Goal: Task Accomplishment & Management: Use online tool/utility

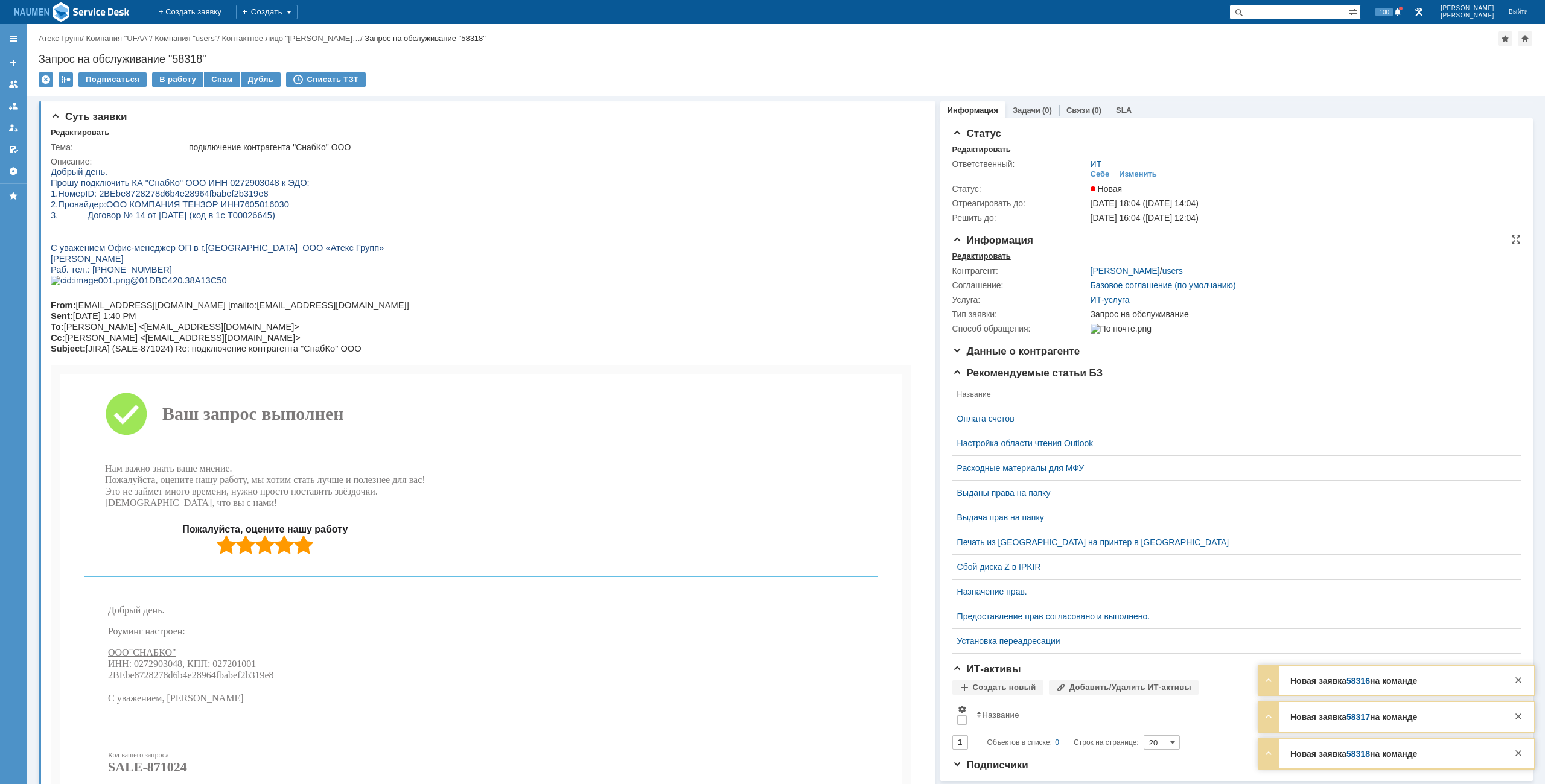
click at [975, 255] on div "Редактировать" at bounding box center [982, 256] width 58 height 9
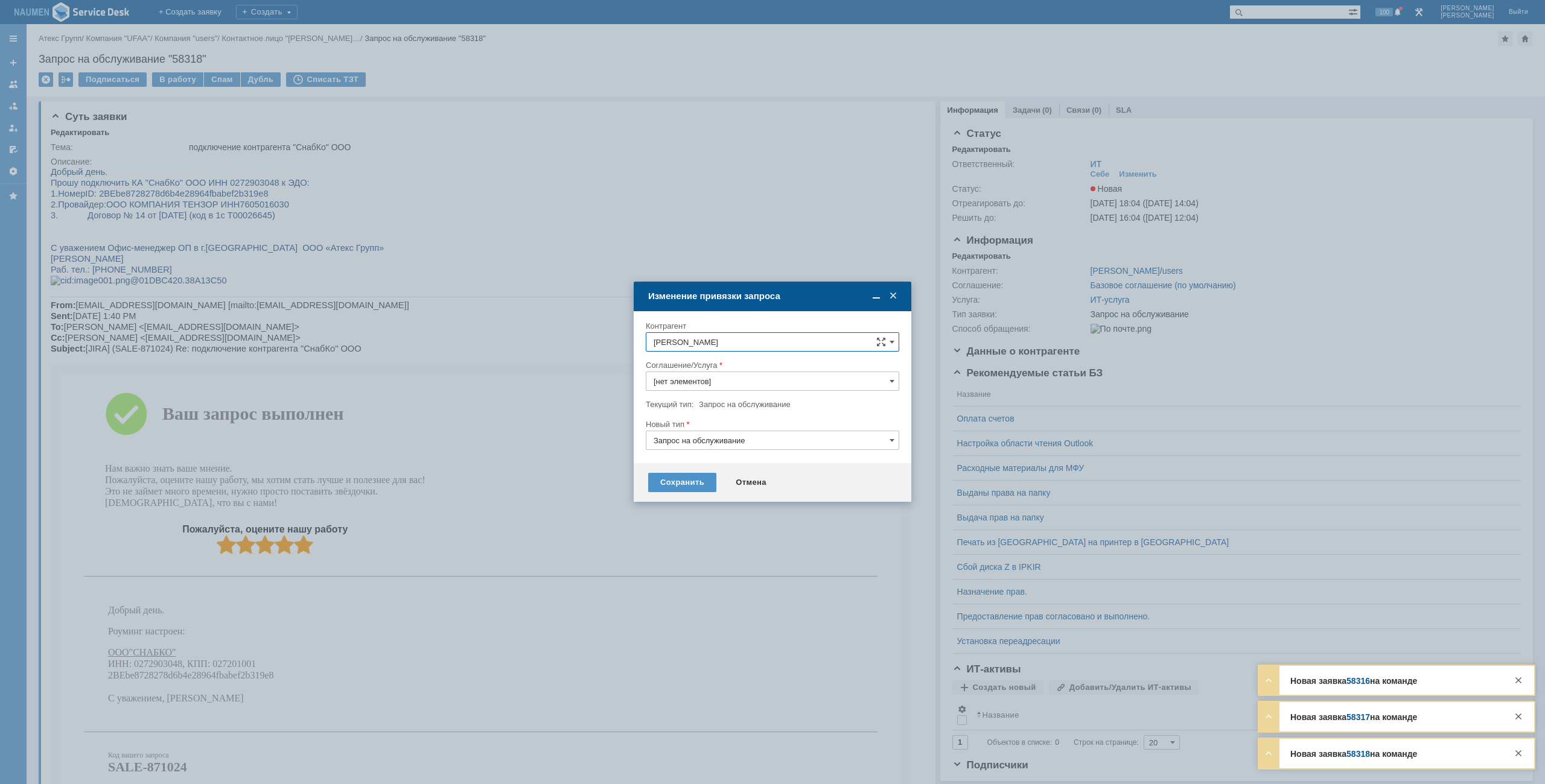
type input "ИТ-услуга"
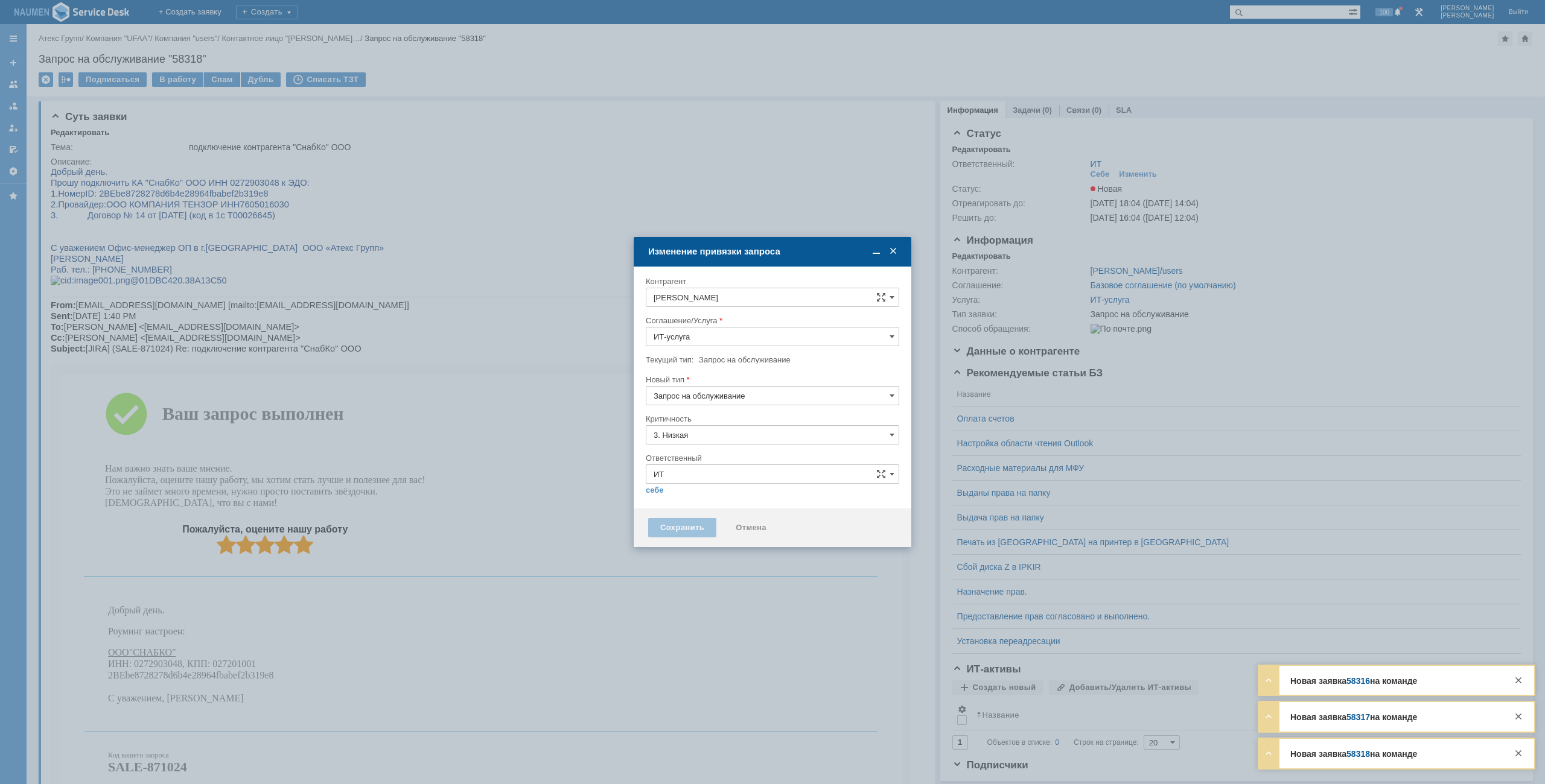
type input "[не указано]"
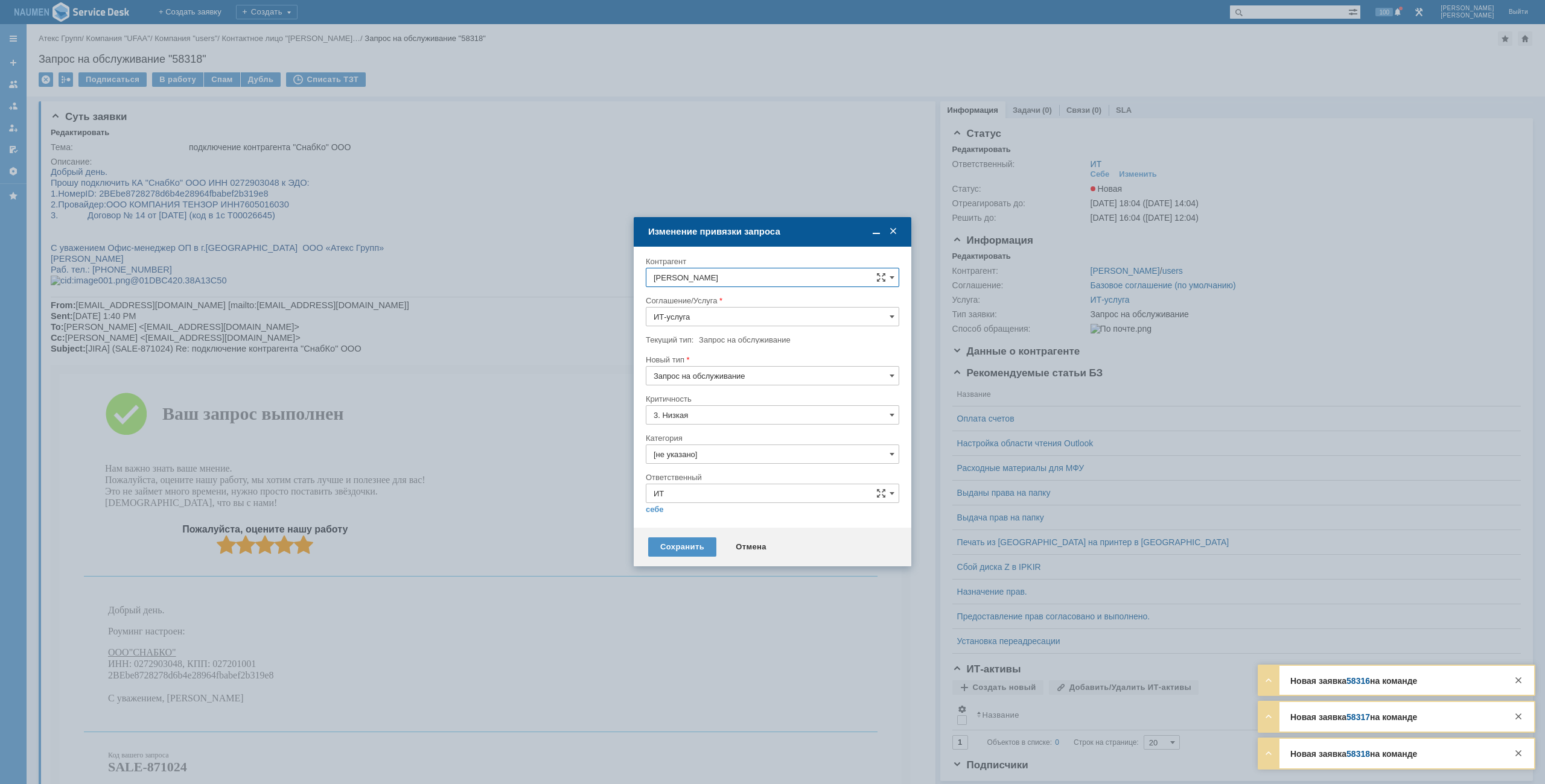
click at [746, 280] on input "Павельева Анна" at bounding box center [772, 277] width 253 height 20
click at [815, 227] on div "Изменение привязки запроса" at bounding box center [773, 232] width 251 height 11
click at [757, 538] on div "Отмена" at bounding box center [751, 547] width 55 height 20
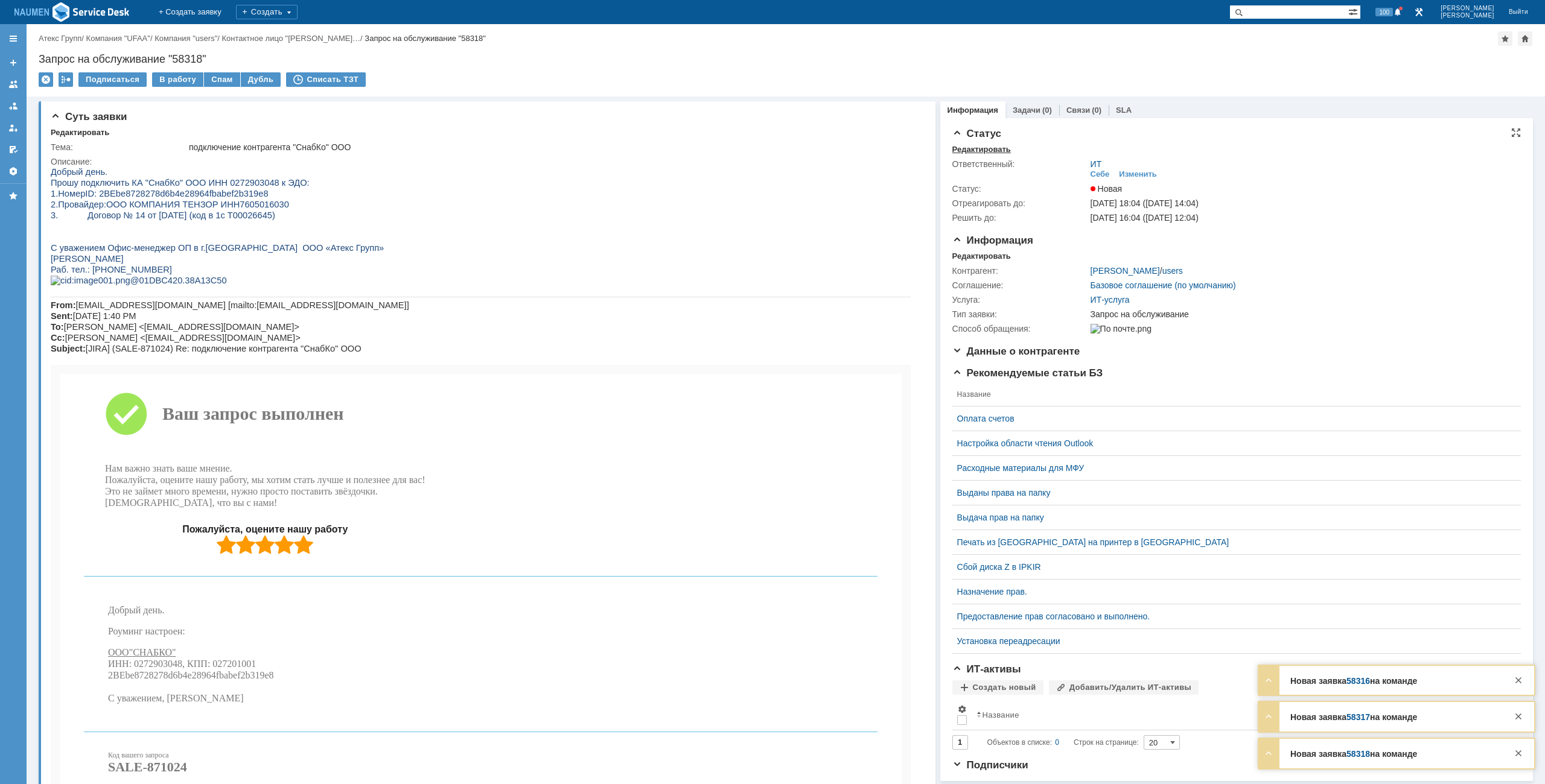
click at [983, 149] on div "Редактировать" at bounding box center [982, 149] width 58 height 9
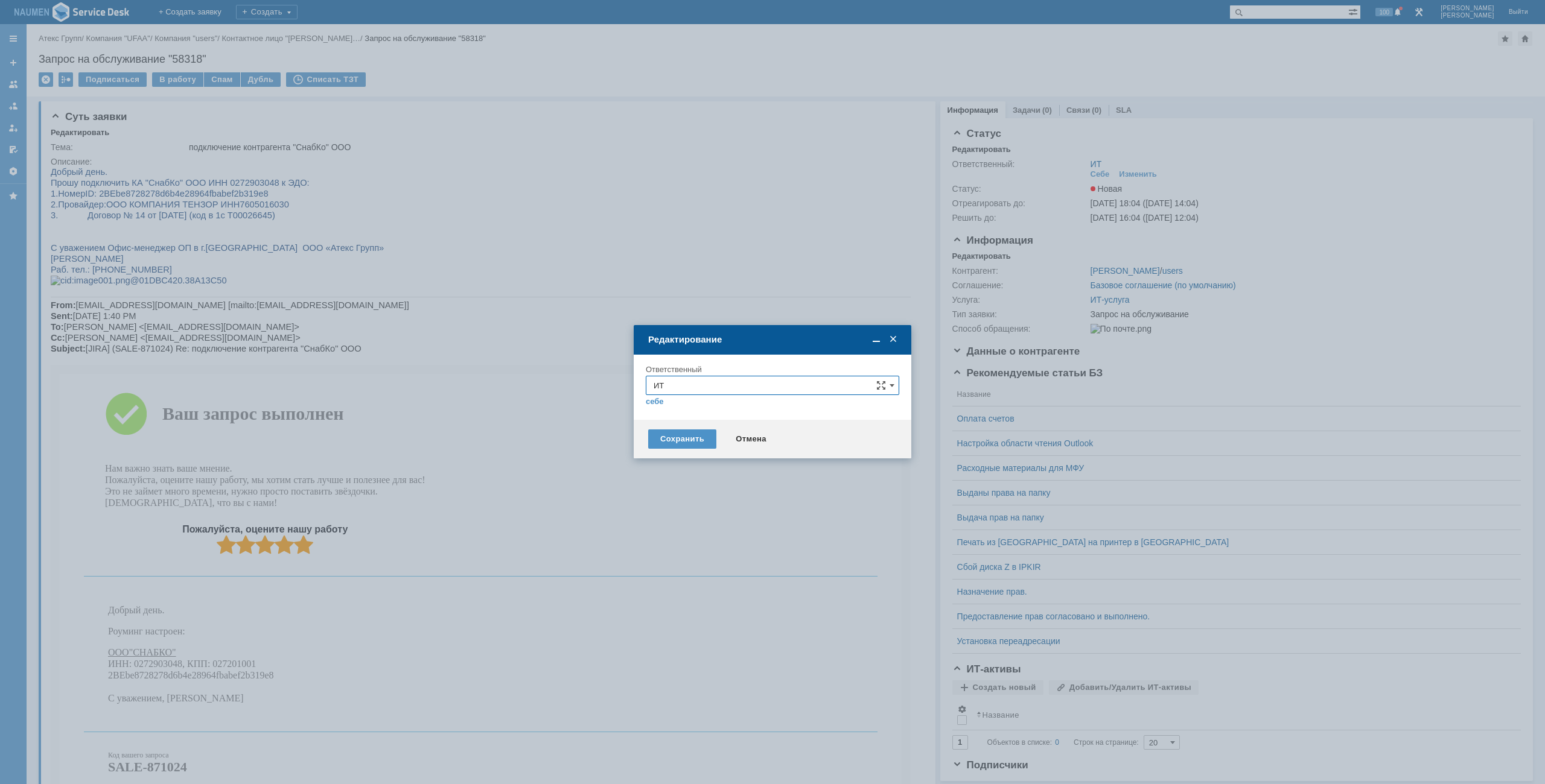
click at [688, 390] on input "ИТ" at bounding box center [772, 385] width 253 height 20
click at [673, 529] on span "АСУ" at bounding box center [772, 527] width 238 height 9
click at [672, 449] on div "Сохранить" at bounding box center [682, 439] width 68 height 20
type input "АСУ"
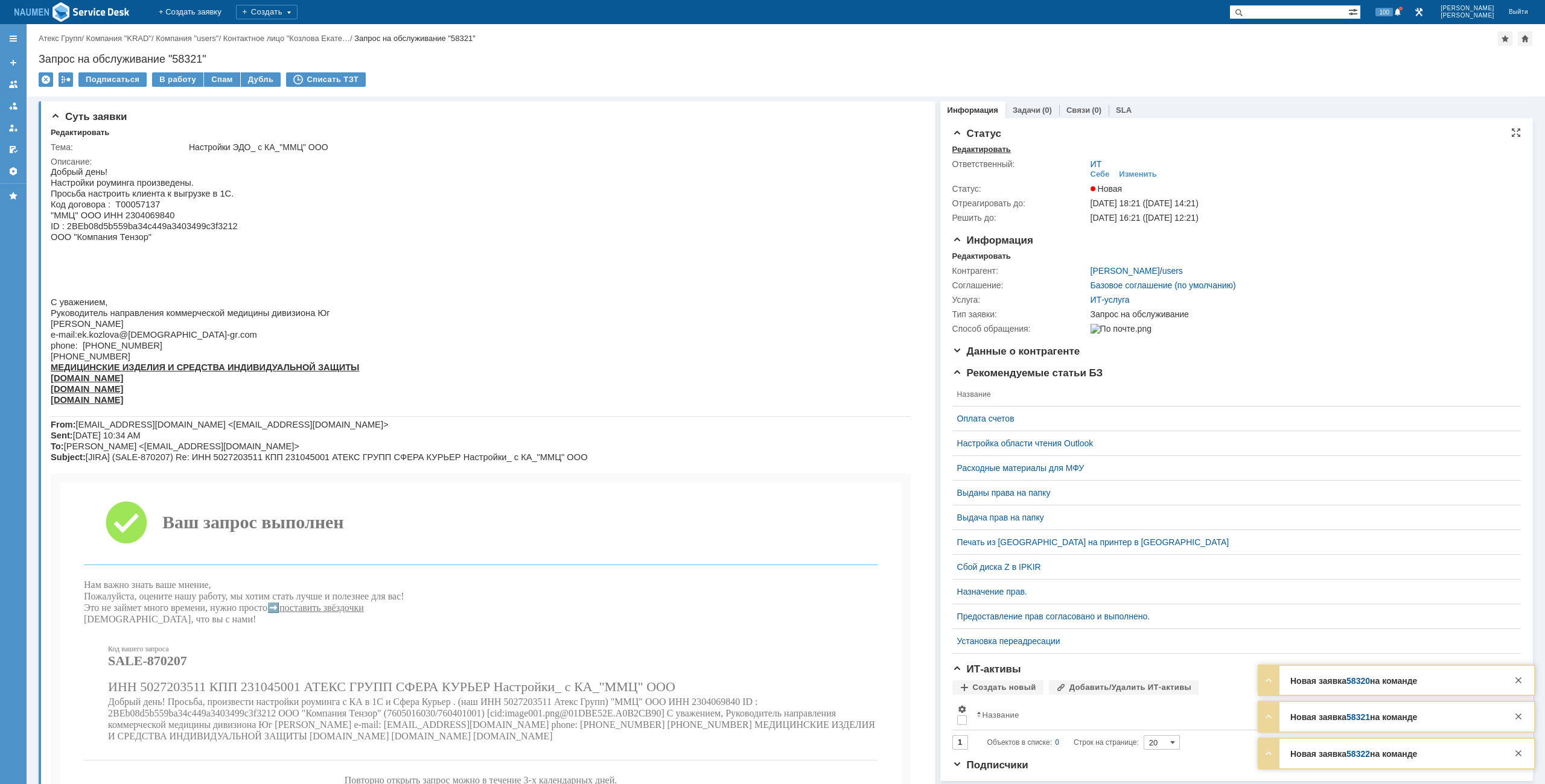
click at [969, 147] on div "Редактировать" at bounding box center [982, 149] width 58 height 9
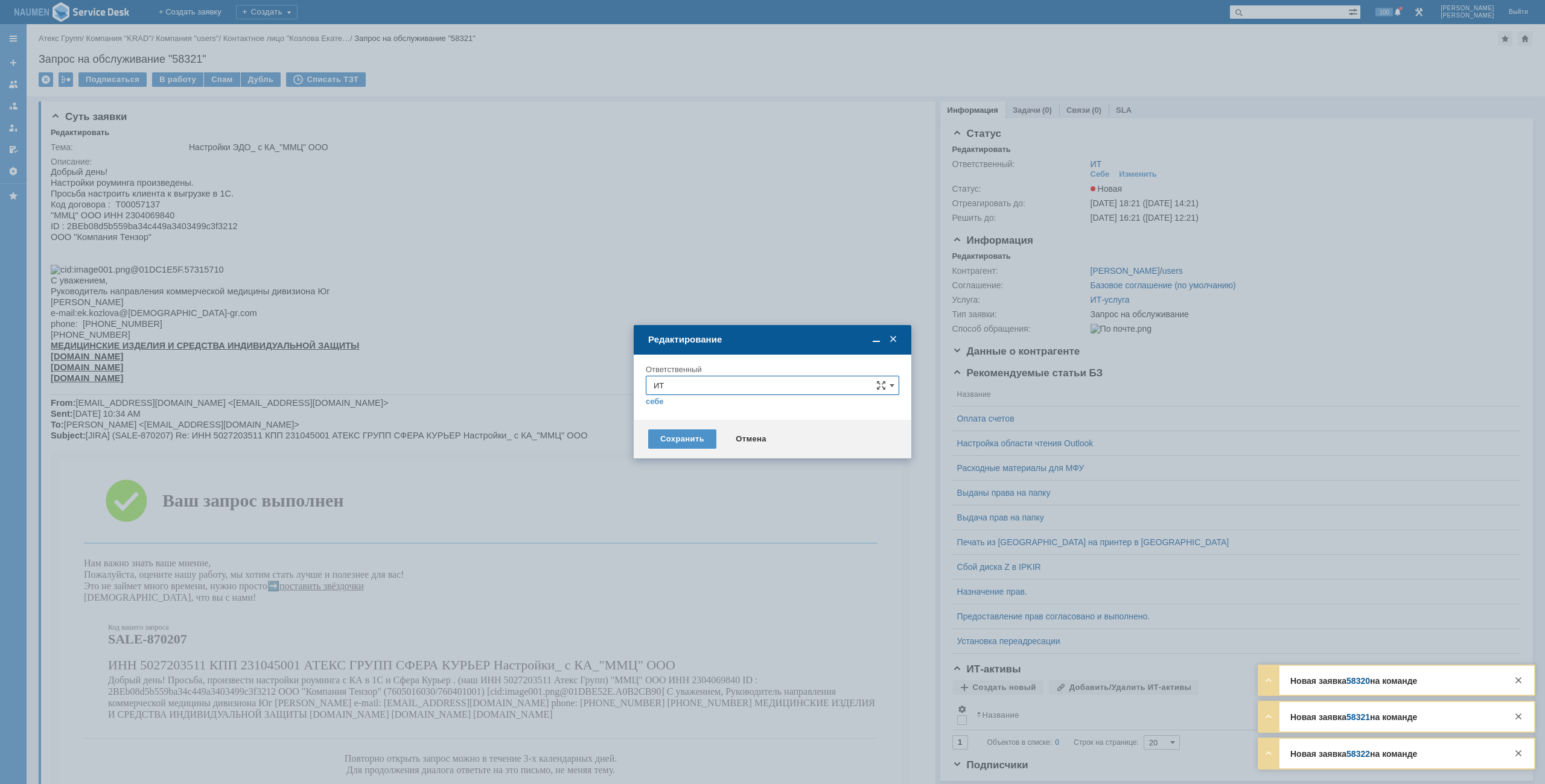
click at [728, 392] on input "ИТ" at bounding box center [772, 385] width 253 height 20
click at [681, 526] on span "АСУ" at bounding box center [772, 527] width 238 height 9
click at [695, 443] on div "Сохранить" at bounding box center [682, 439] width 68 height 20
type input "АСУ"
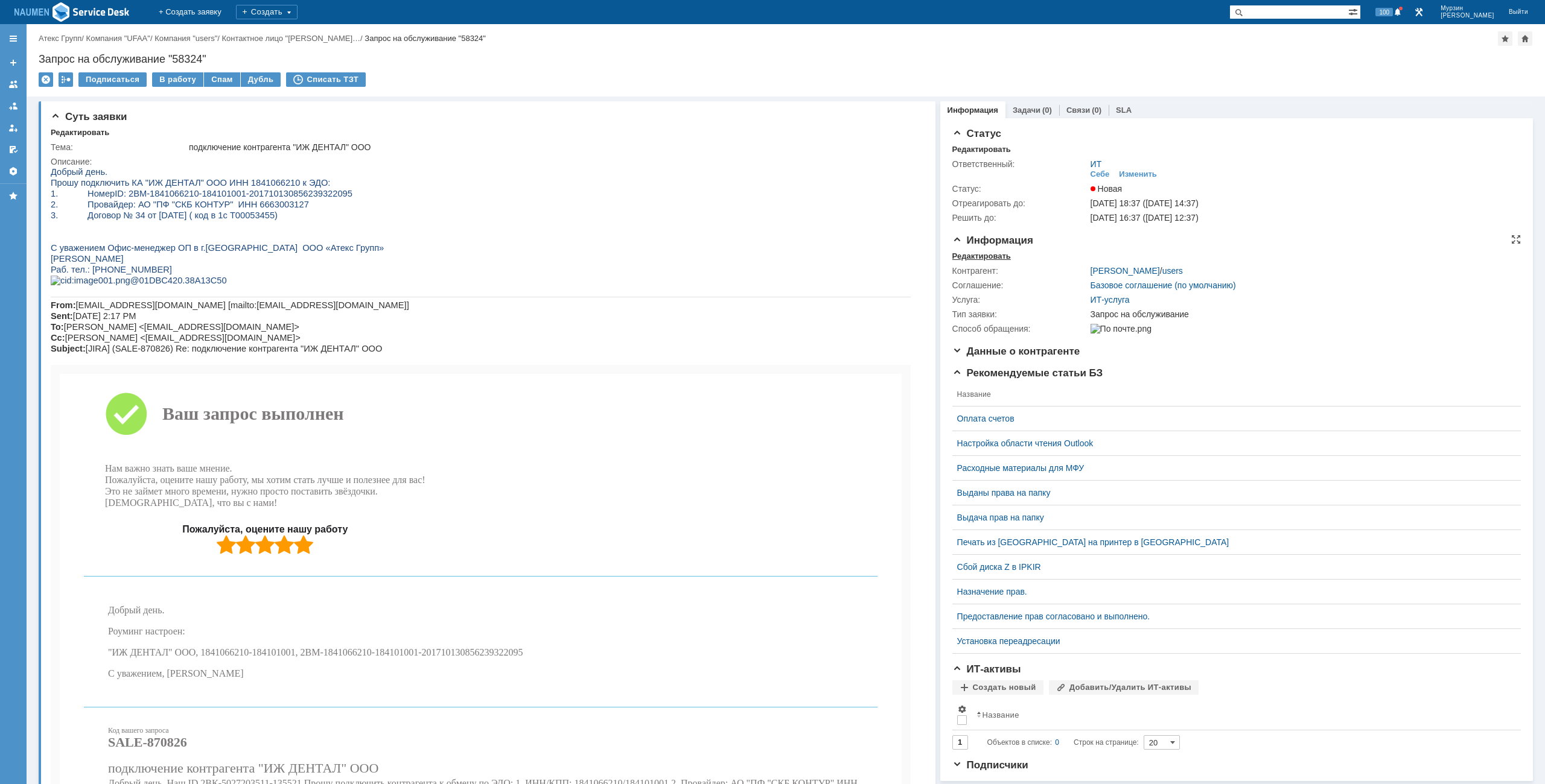
click at [967, 256] on div "Редактировать" at bounding box center [982, 256] width 58 height 9
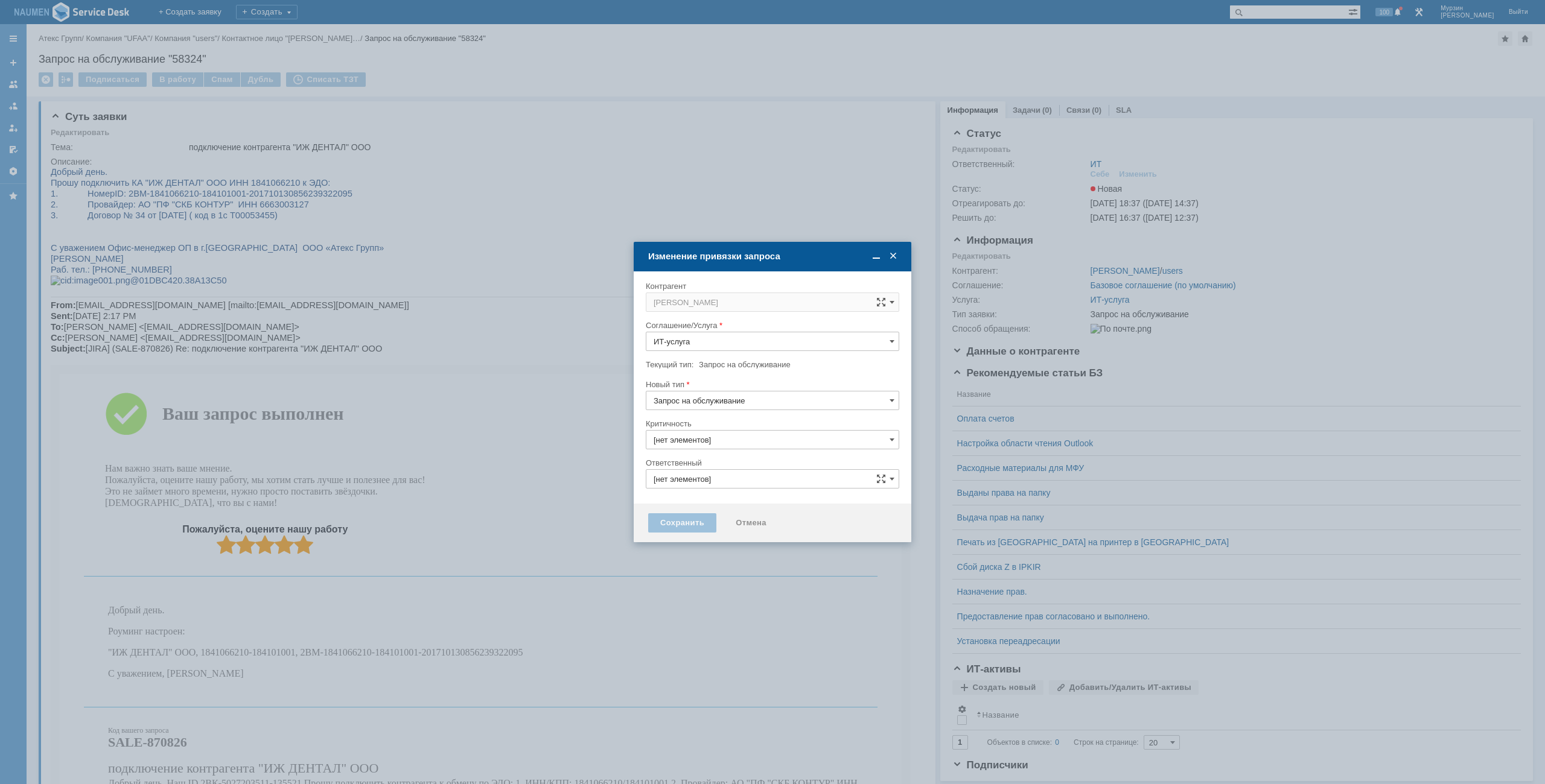
type input "3. Низкая"
type input "ИТ"
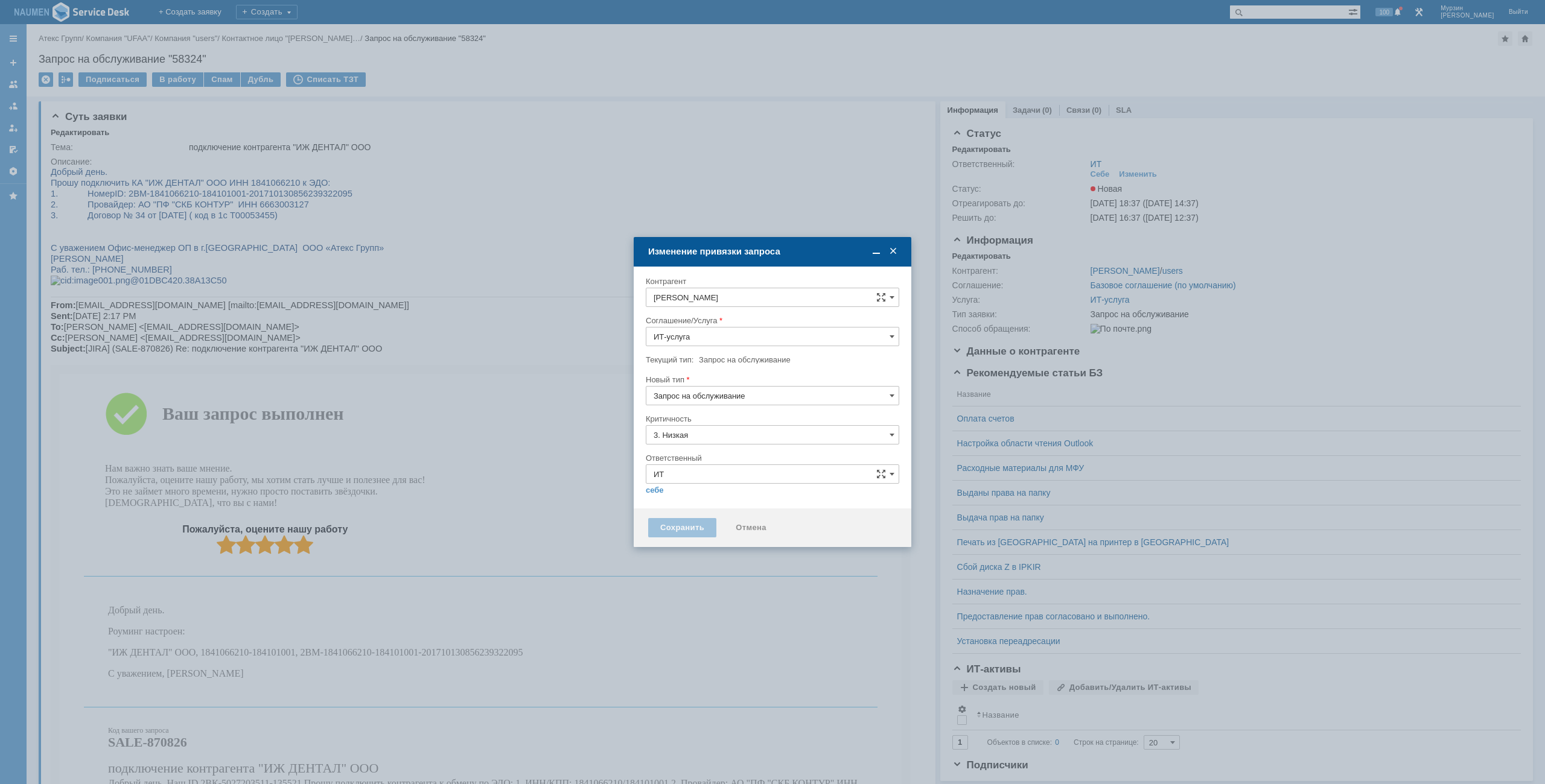
type input "[не указано]"
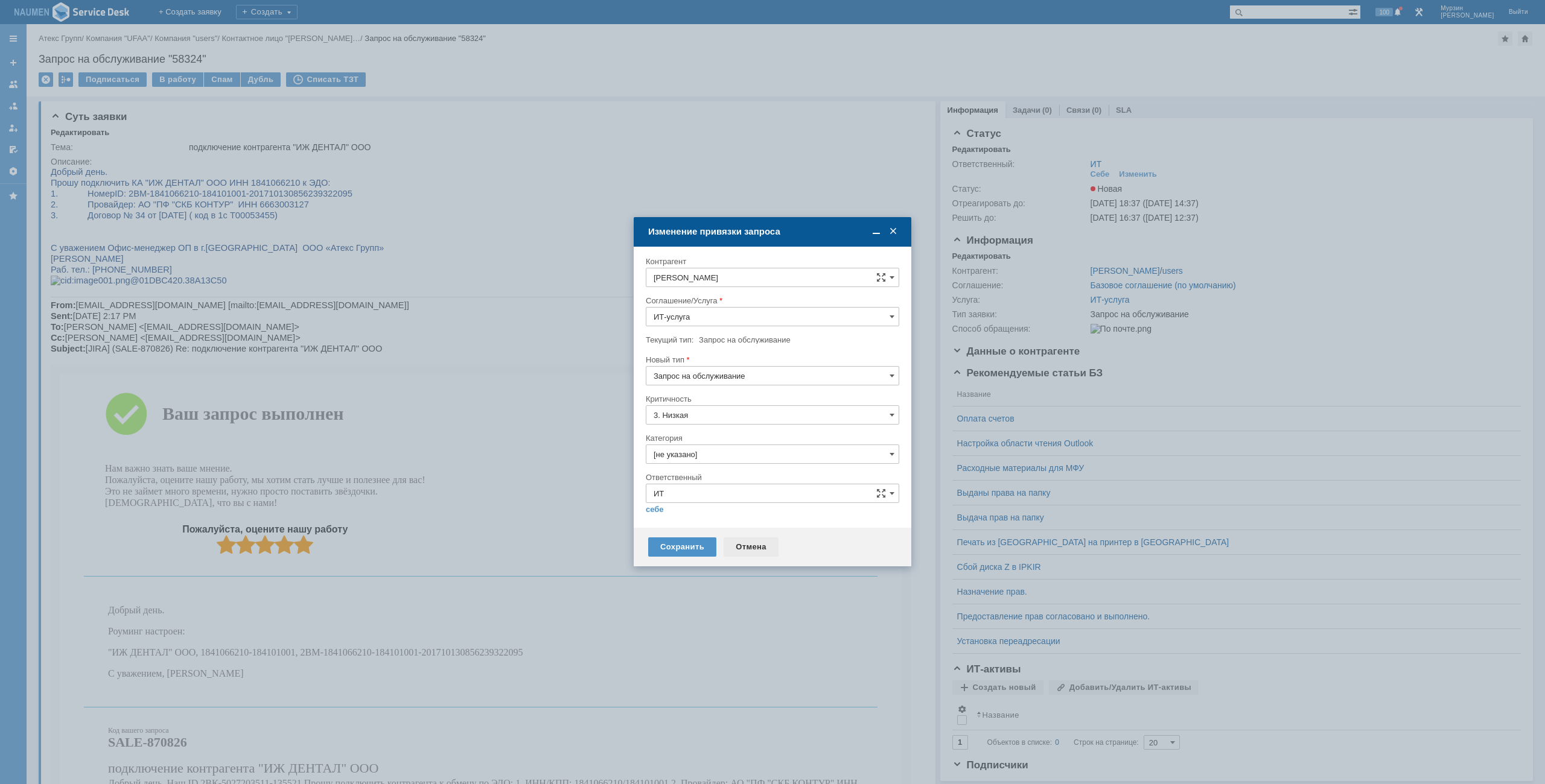
click at [765, 547] on div "Отмена" at bounding box center [751, 547] width 55 height 20
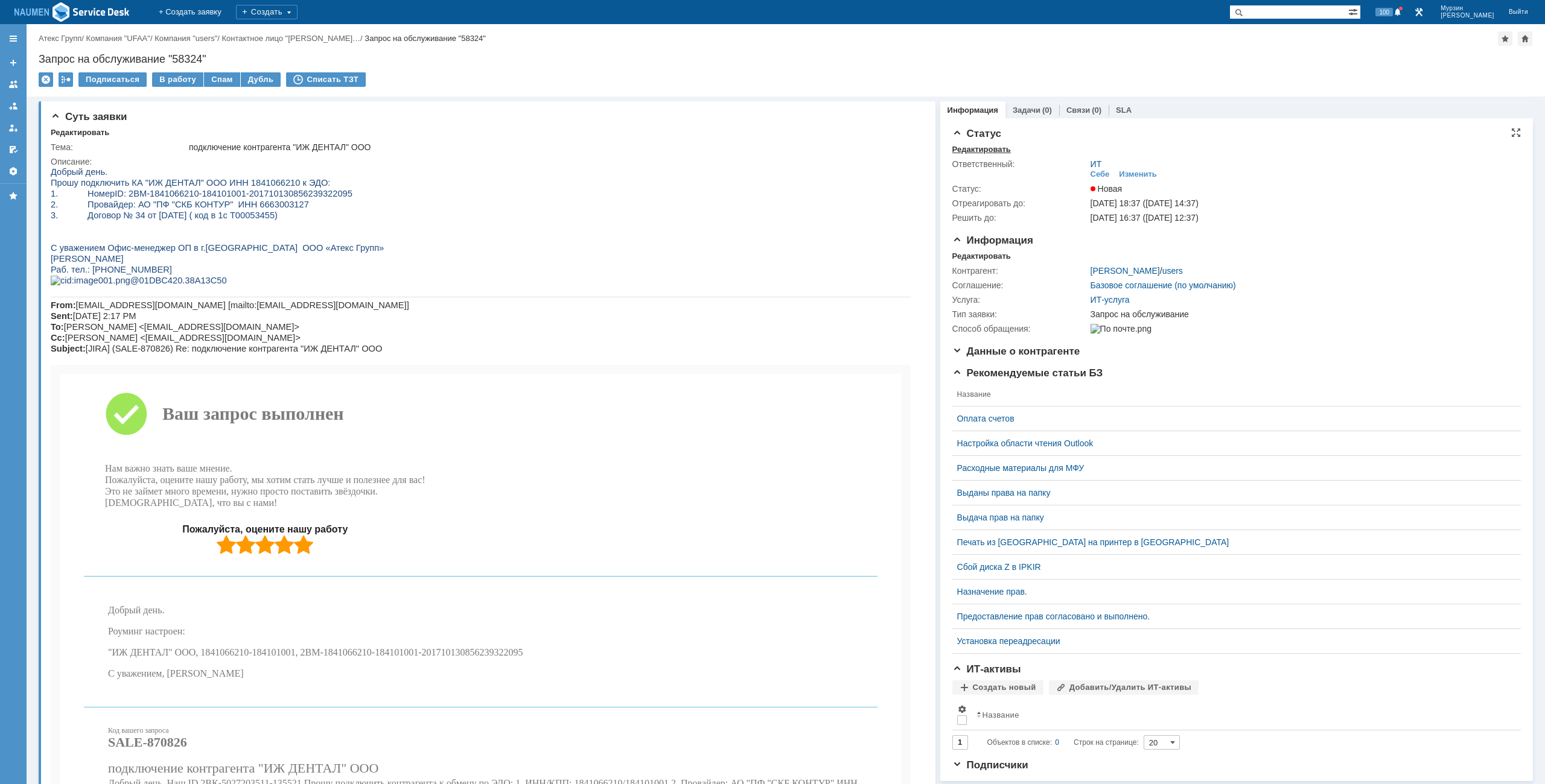
click at [958, 154] on div "Редактировать" at bounding box center [982, 149] width 58 height 9
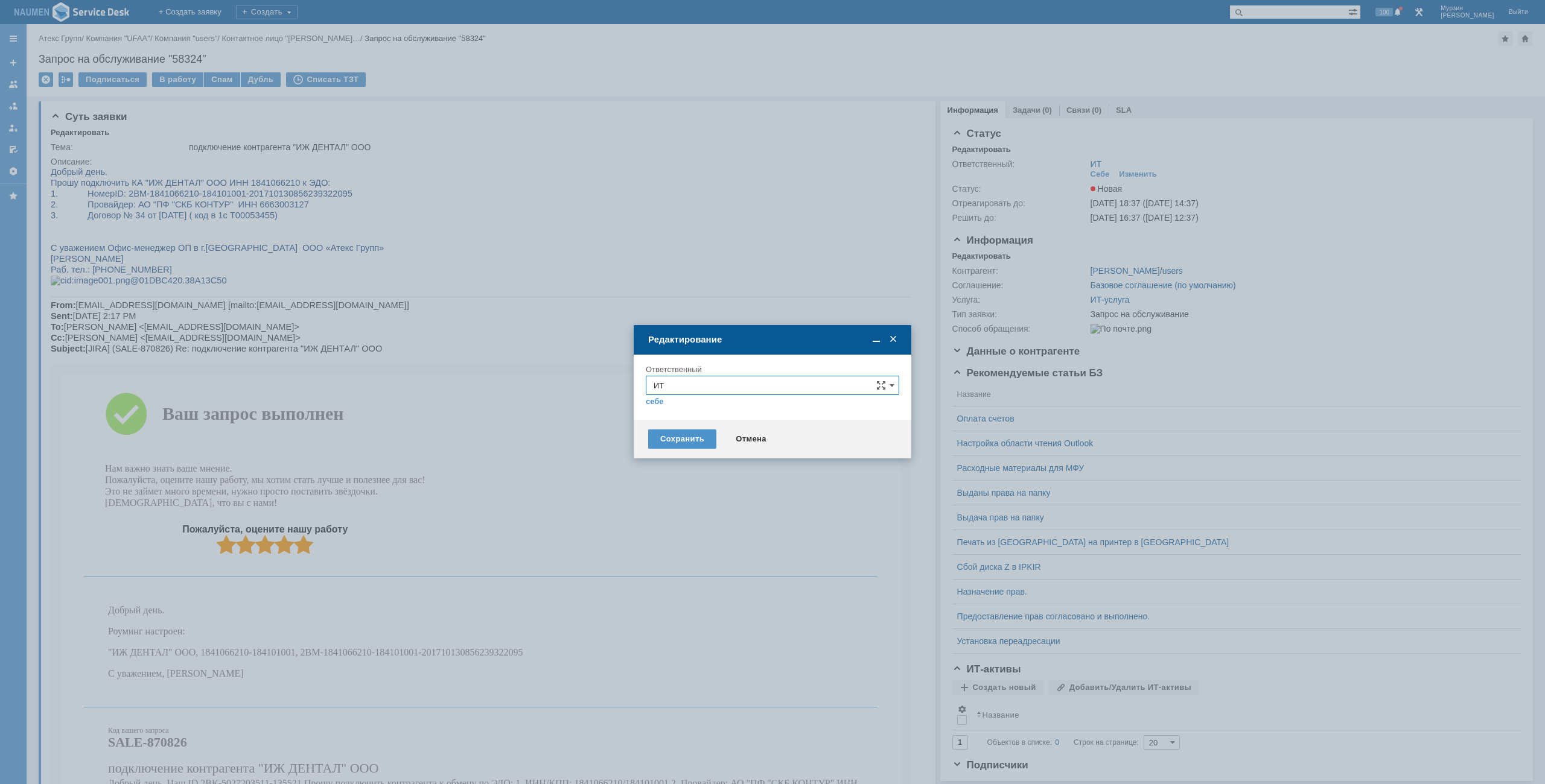
click at [726, 376] on input "ИТ" at bounding box center [772, 385] width 253 height 20
click at [670, 517] on div "АСУ" at bounding box center [772, 526] width 252 height 20
type input "АСУ"
click at [694, 444] on div "Сохранить" at bounding box center [682, 439] width 68 height 20
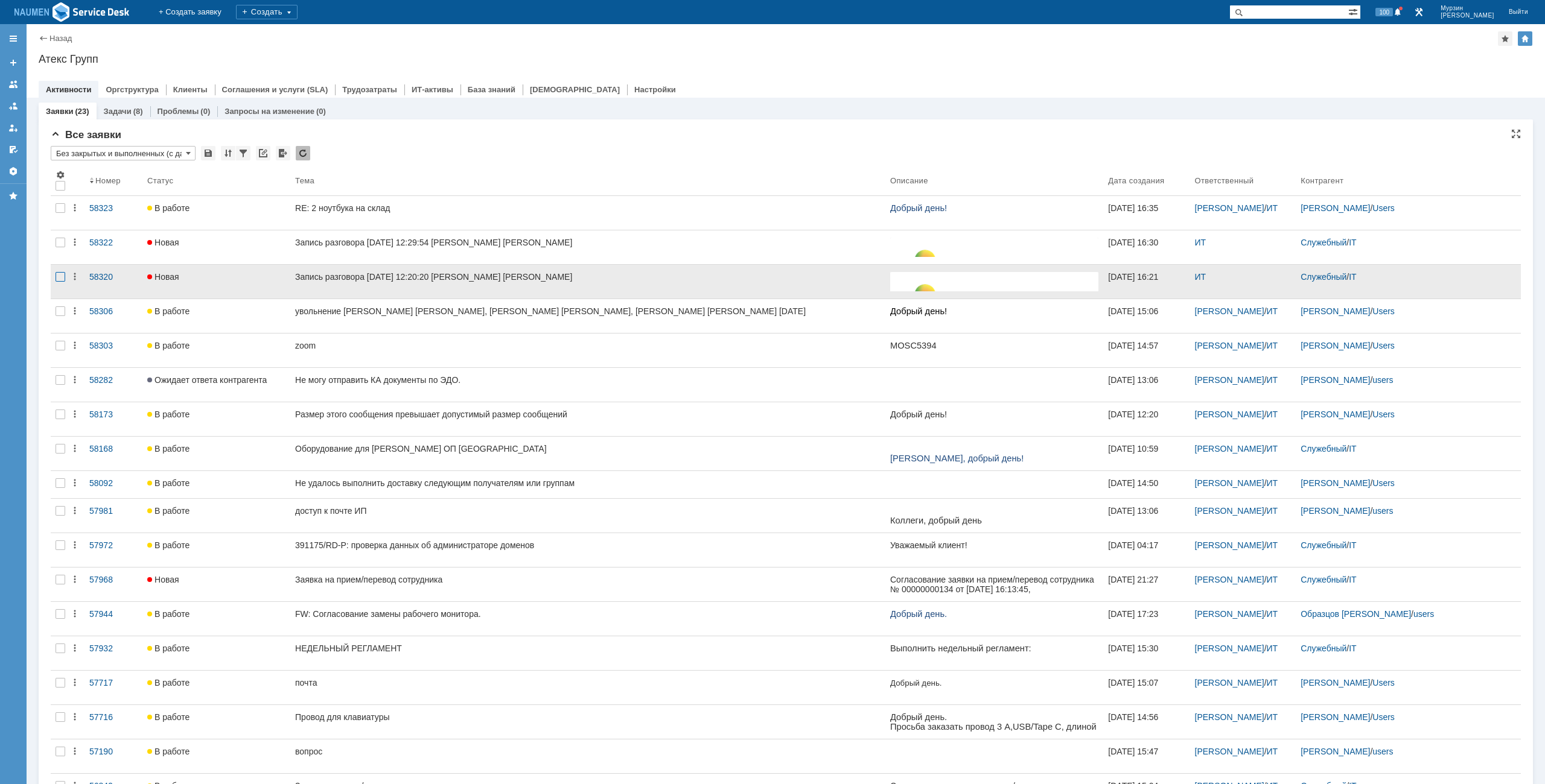
click at [60, 277] on div at bounding box center [61, 277] width 9 height 9
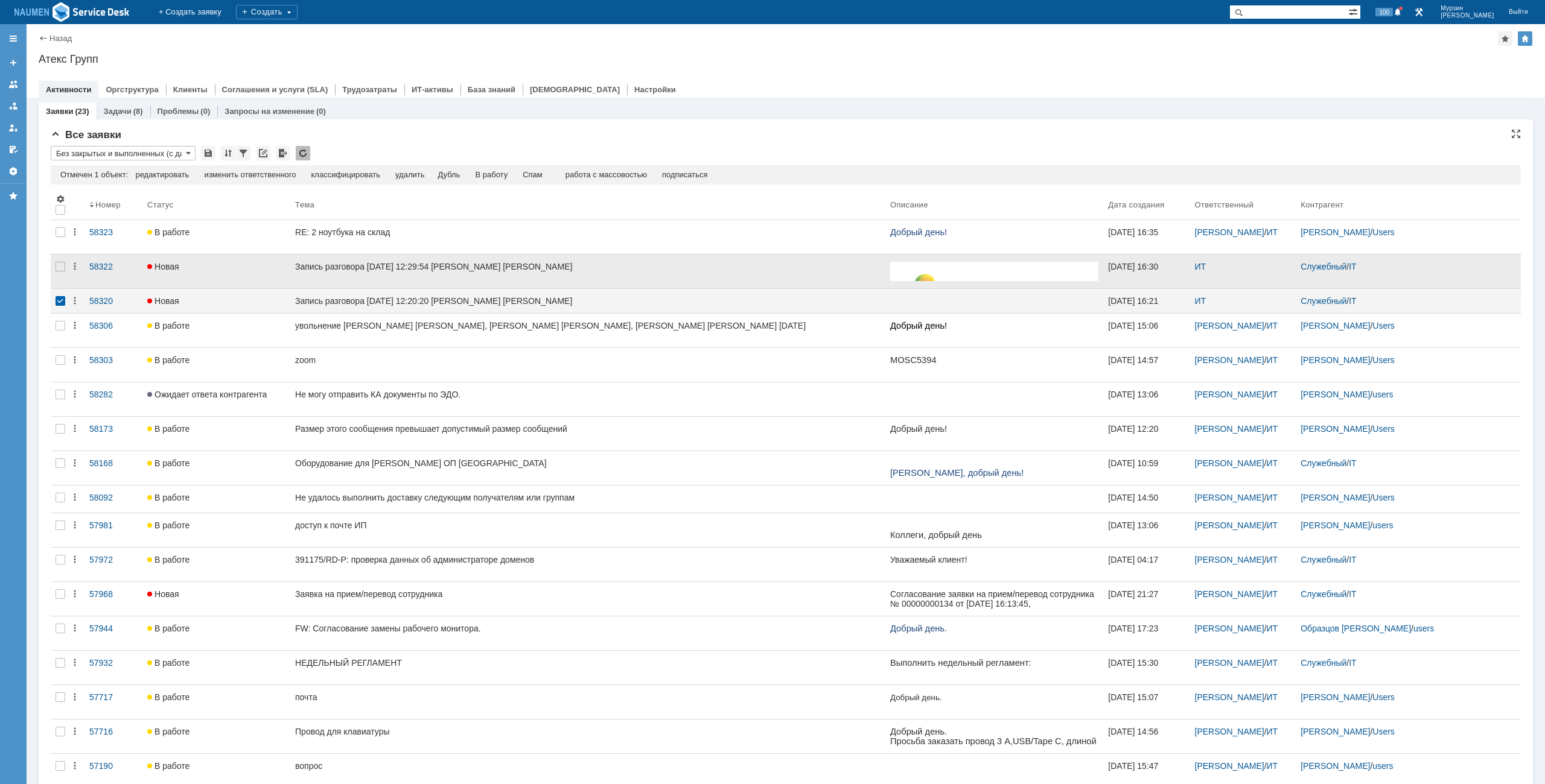
click at [65, 271] on div at bounding box center [60, 271] width 20 height 34
click at [512, 170] on div "Спам" at bounding box center [507, 175] width 20 height 9
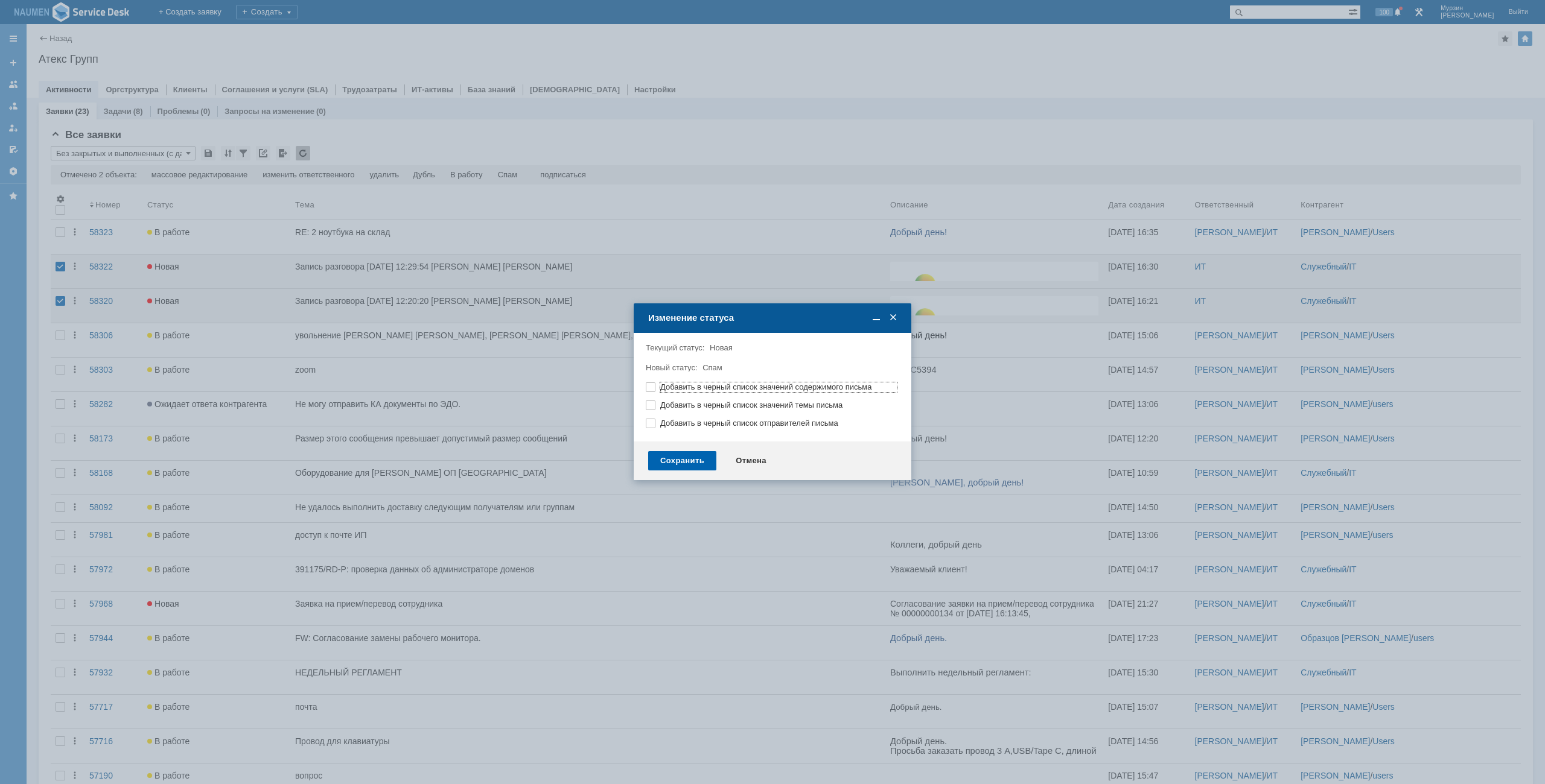
click at [695, 463] on div "Сохранить" at bounding box center [682, 460] width 68 height 20
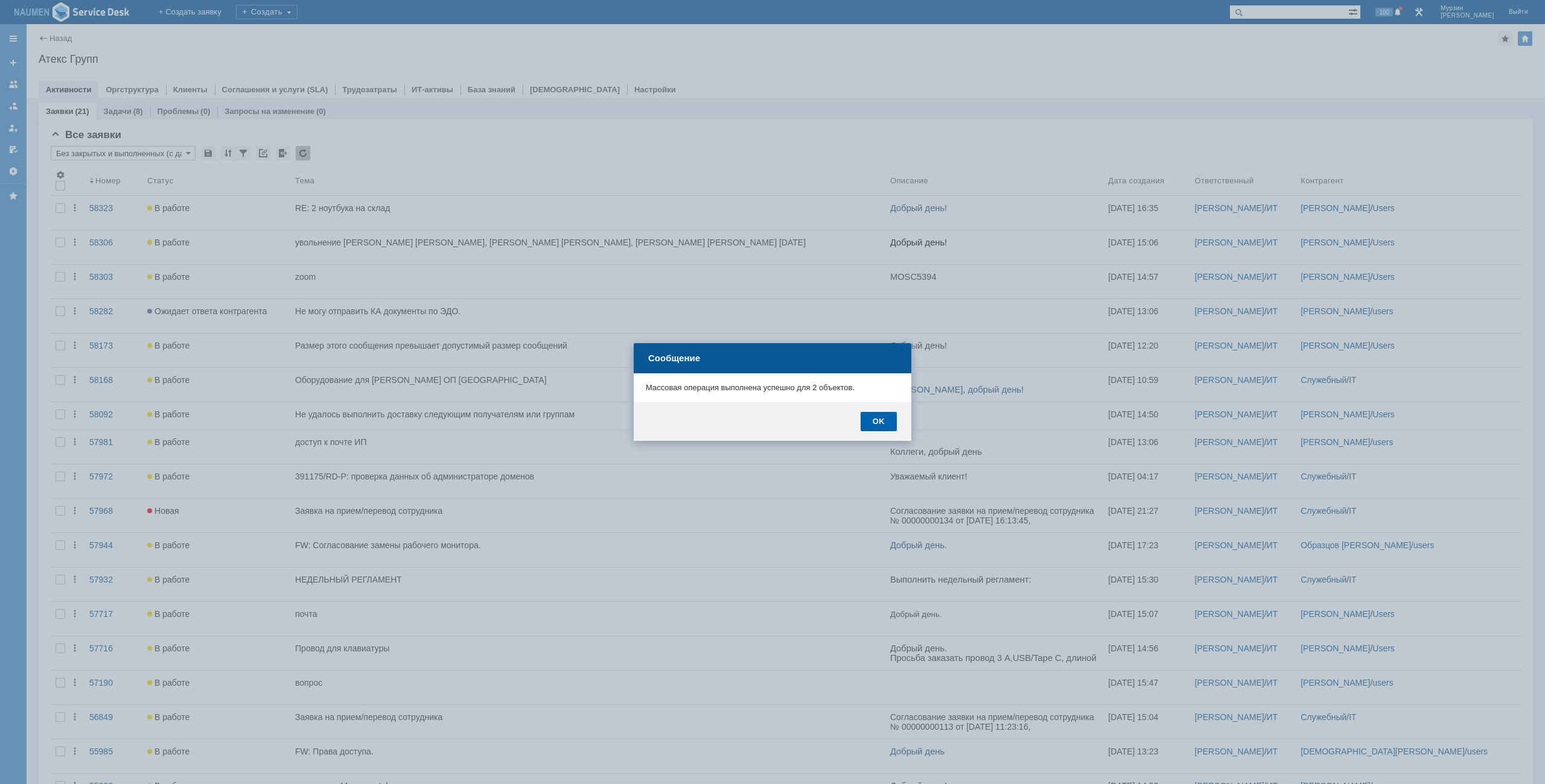
click at [861, 422] on div "OK" at bounding box center [879, 421] width 36 height 20
